Goal: Information Seeking & Learning: Learn about a topic

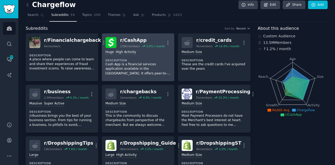
scroll to position [3, 0]
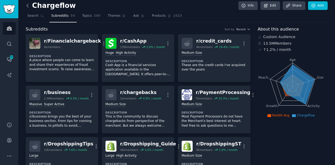
click at [29, 6] on icon at bounding box center [27, 5] width 5 height 5
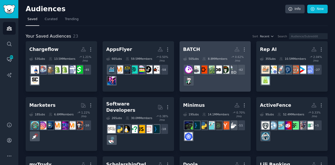
click at [231, 80] on div "+ 42" at bounding box center [215, 75] width 64 height 22
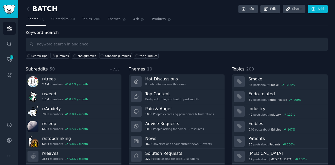
click at [176, 63] on div "Keyword Search Search Tips gummies cbd gummies cannabis gummies thc gummies Sub…" at bounding box center [177, 101] width 302 height 143
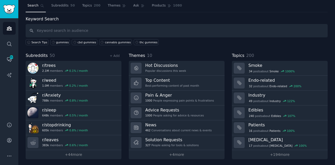
scroll to position [14, 0]
click at [73, 152] on link "+ 44 more" at bounding box center [74, 154] width 96 height 9
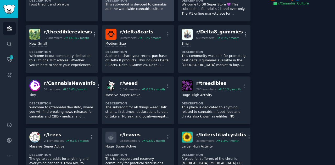
scroll to position [116, 0]
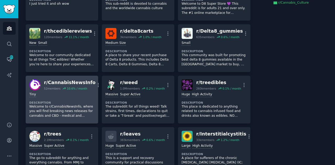
click at [61, 90] on div "Tiny Description Welcome to r/CannabisNewsInfo, where you will find breaking ne…" at bounding box center [61, 105] width 65 height 30
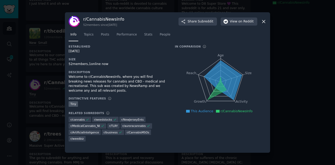
click at [264, 22] on icon at bounding box center [263, 21] width 5 height 5
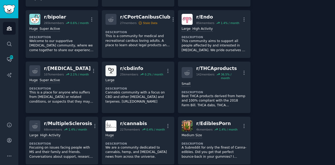
scroll to position [494, 0]
